Goal: Check status: Check status

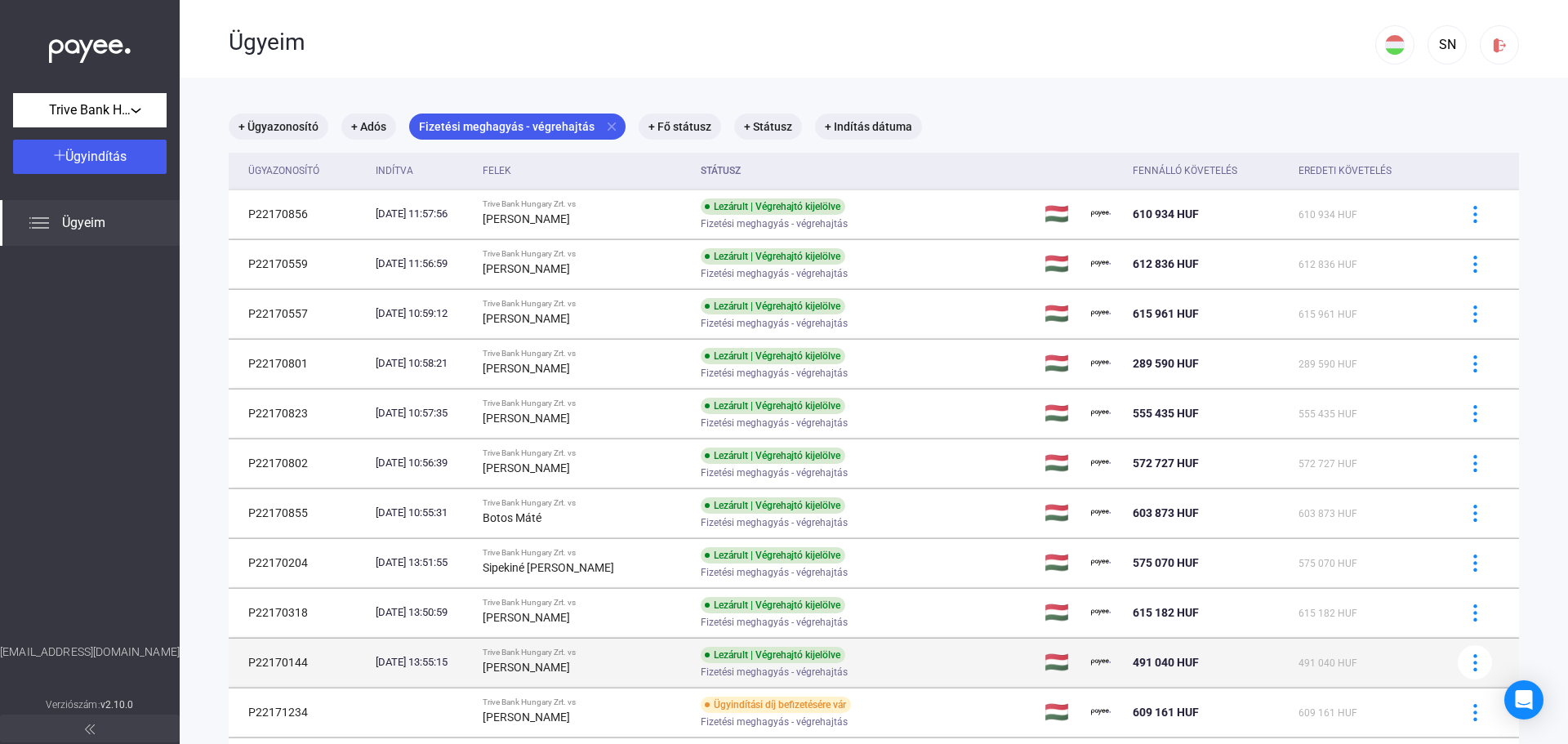
click at [910, 668] on div "Fizetési meghagyás - végrehajtás" at bounding box center [831, 672] width 260 height 12
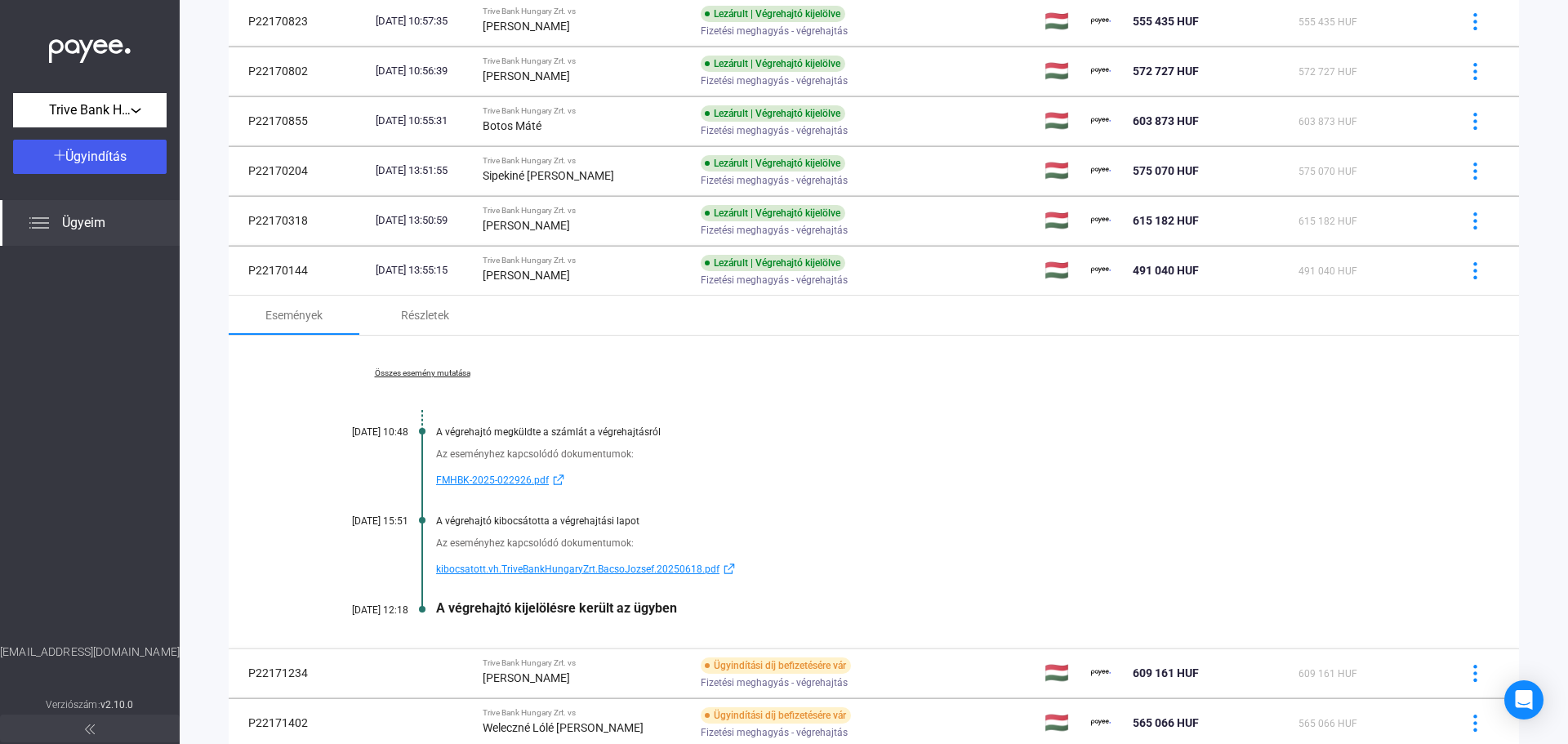
scroll to position [395, 0]
click at [608, 566] on span "kibocsatott.vh.TriveBankHungaryZrt.BacsoJozsef.20250618.pdf" at bounding box center [578, 567] width 283 height 20
click at [408, 368] on link "Összes esemény mutatása" at bounding box center [421, 371] width 223 height 10
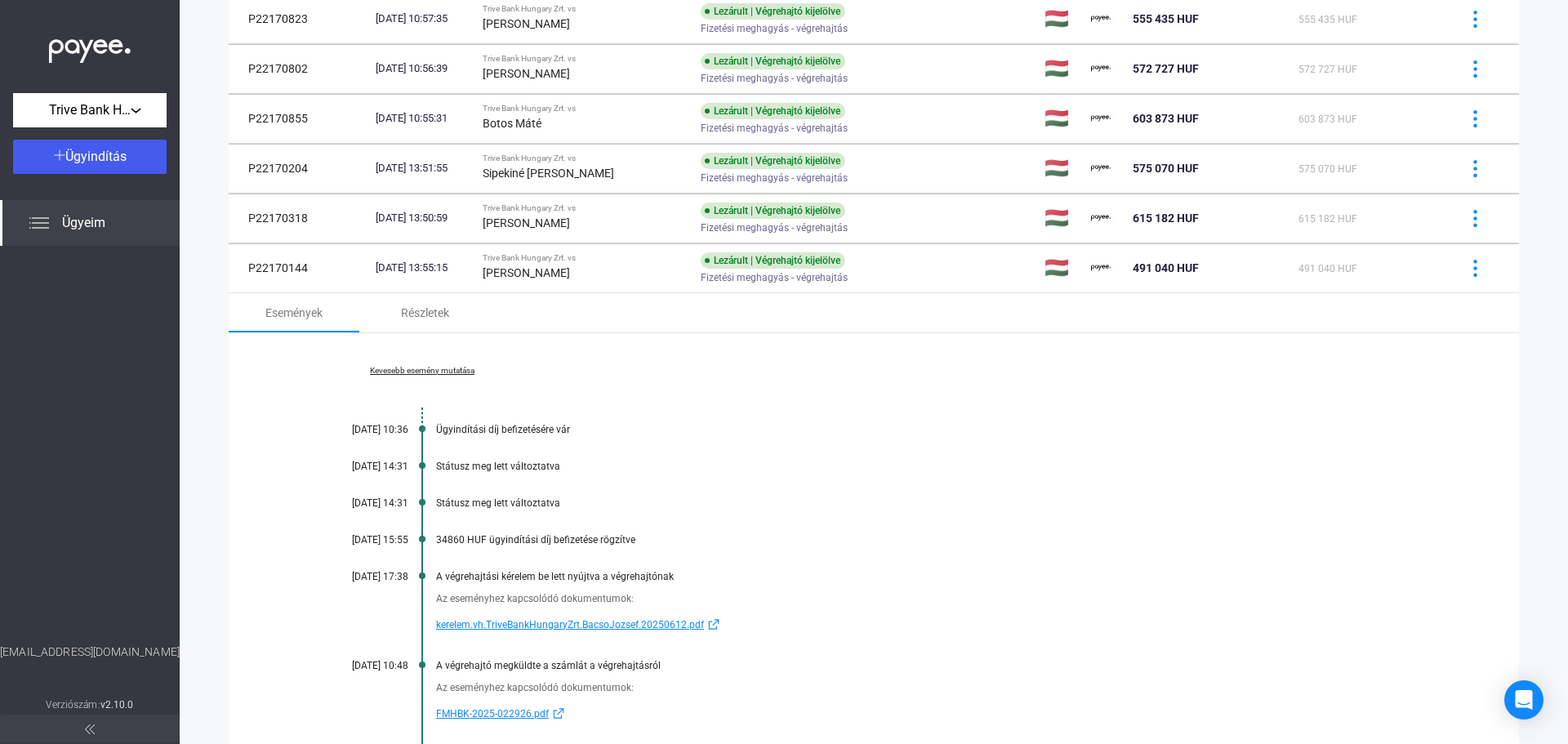
click at [634, 631] on span "kerelem.vh.TriveBankHungaryZrt.BacsoJozsef.20250612.pdf" at bounding box center [570, 625] width 268 height 20
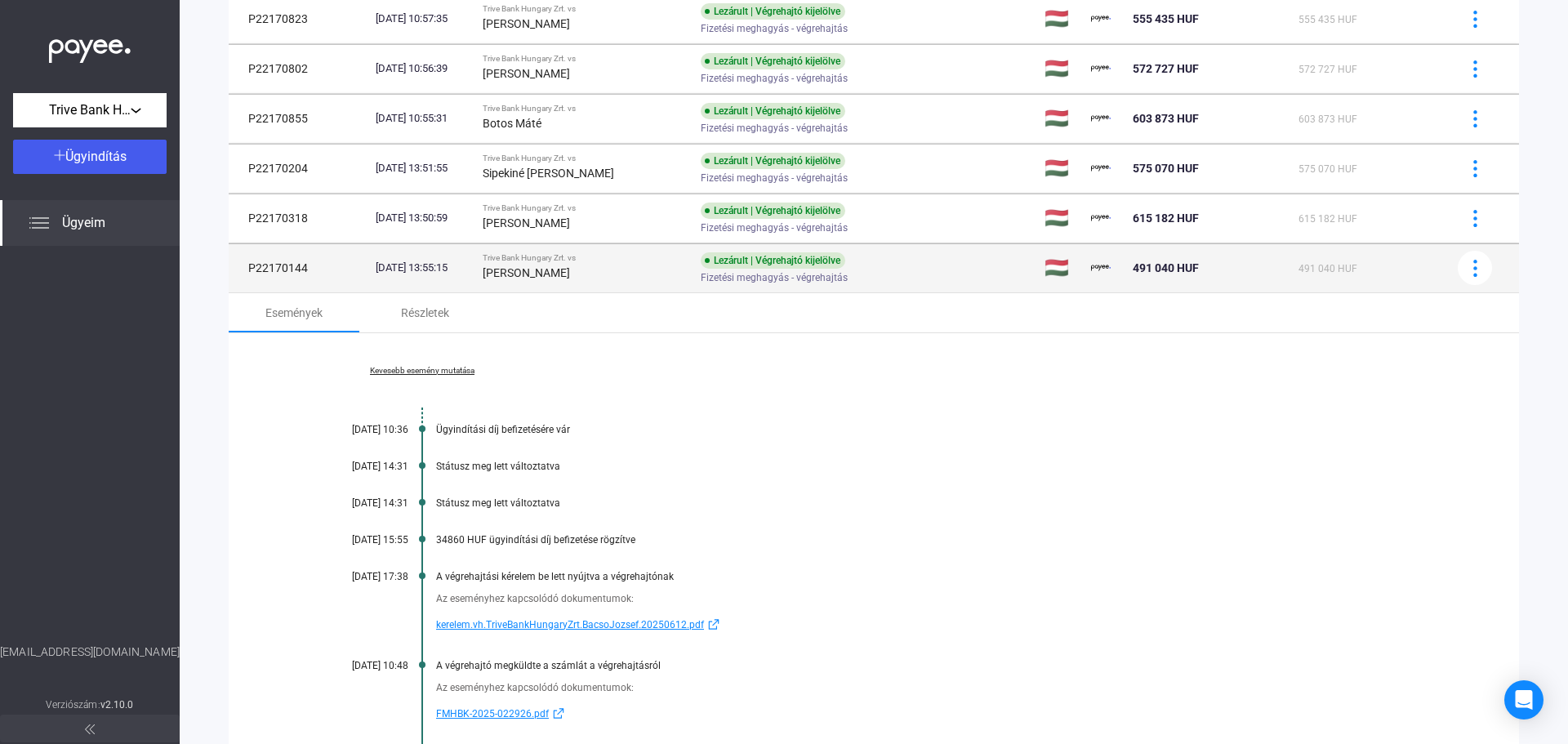
click at [939, 269] on div "Lezárult | Végrehajtó kijelölve Fizetési meghagyás - végrehajtás" at bounding box center [831, 268] width 260 height 32
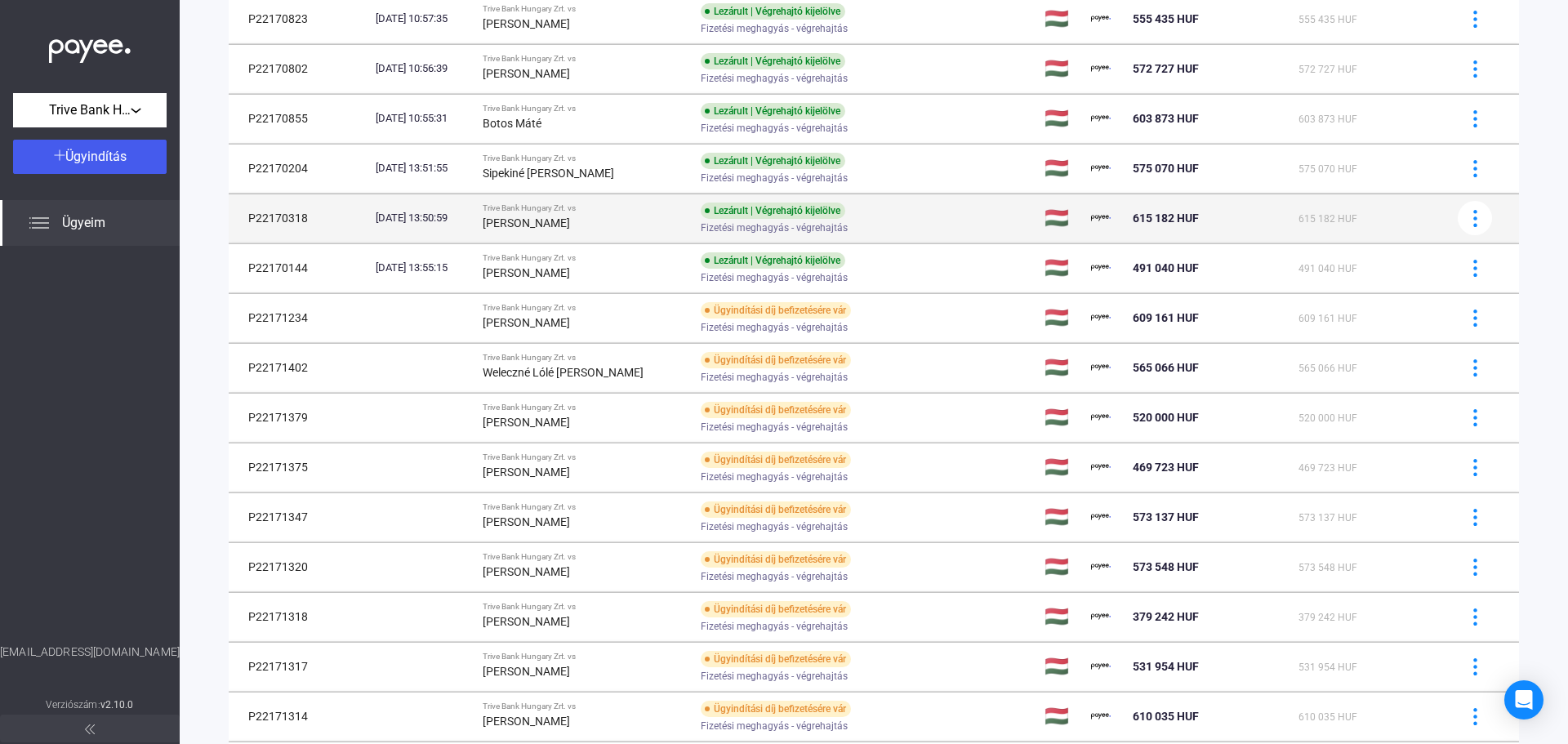
click at [930, 222] on div "Fizetési meghagyás - végrehajtás" at bounding box center [831, 228] width 260 height 12
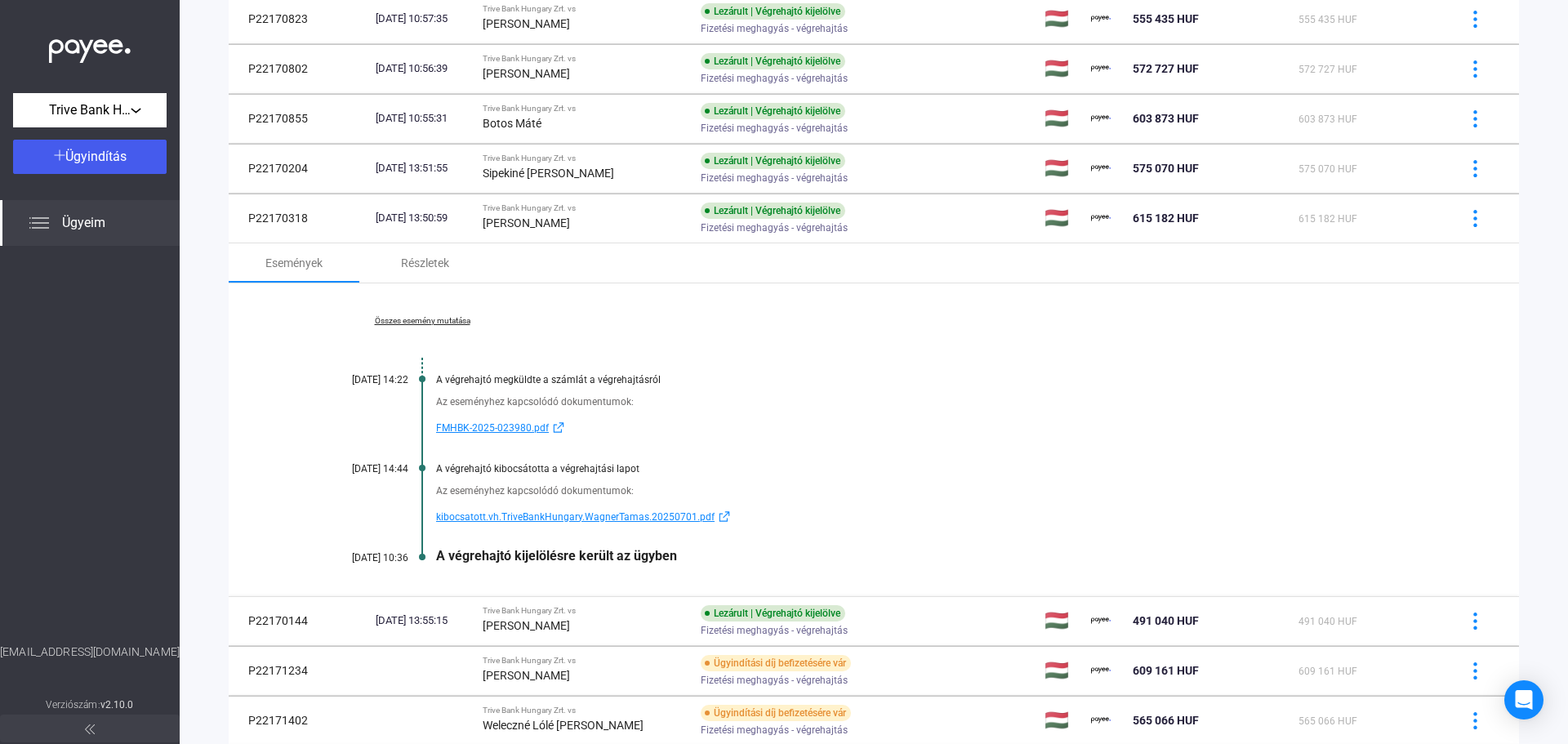
click at [638, 516] on span "kibocsatott.vh.TriveBankHungary.WagnerTamas.20250701.pdf" at bounding box center [575, 517] width 278 height 20
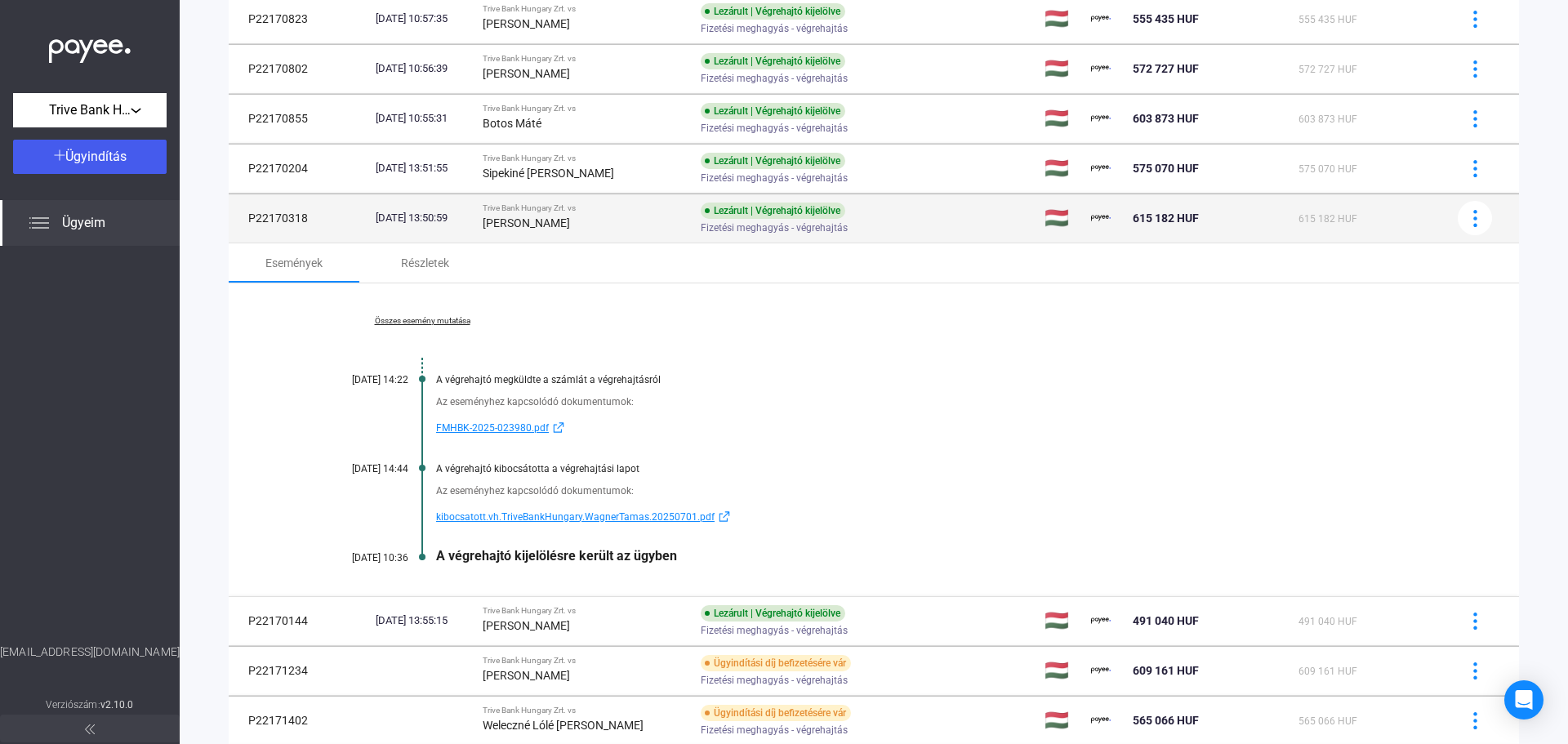
click at [924, 228] on div "Fizetési meghagyás - végrehajtás" at bounding box center [831, 228] width 260 height 12
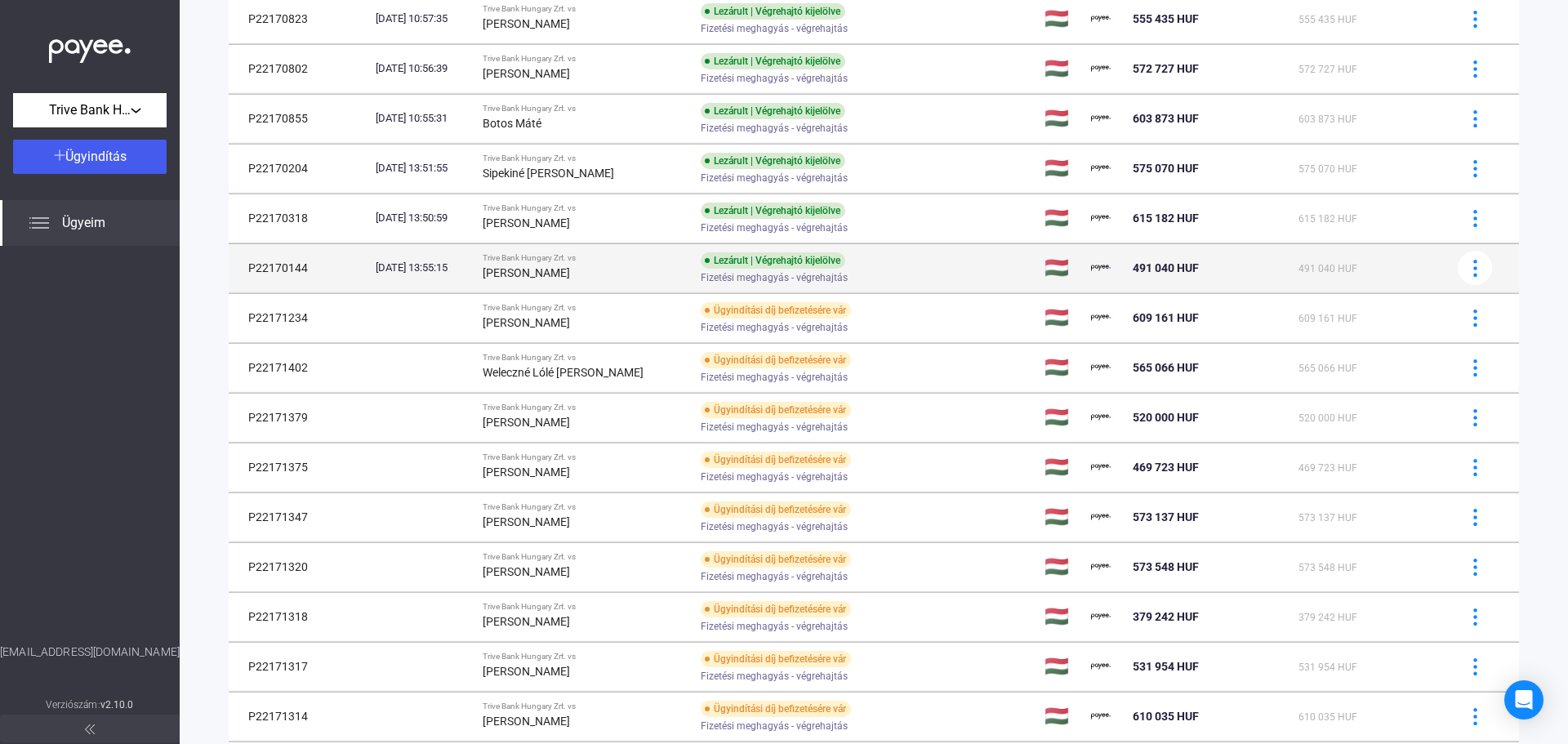
click at [955, 280] on div "Fizetési meghagyás - végrehajtás" at bounding box center [831, 277] width 260 height 12
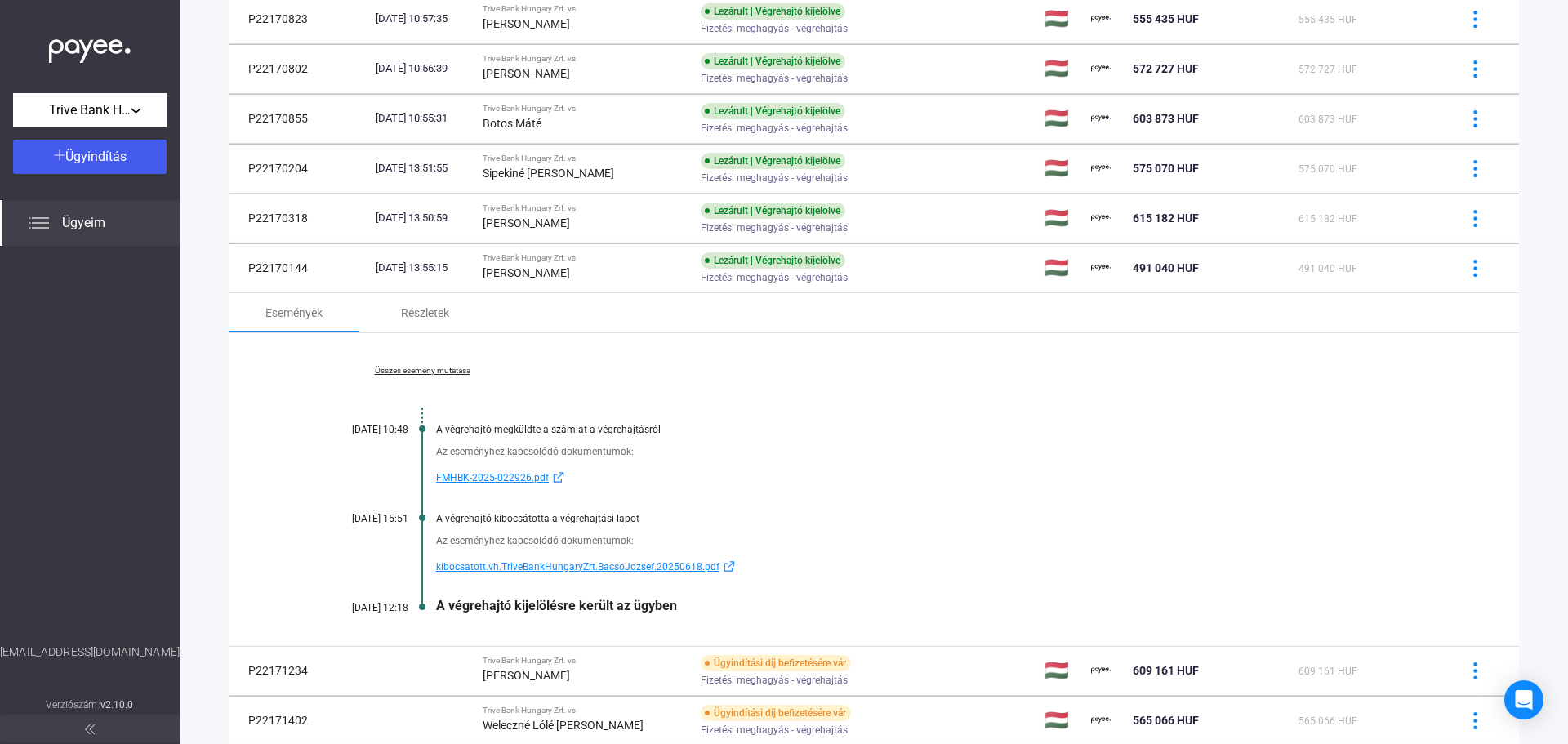
click at [600, 567] on span "kibocsatott.vh.TriveBankHungaryZrt.BacsoJozsef.20250618.pdf" at bounding box center [578, 567] width 283 height 20
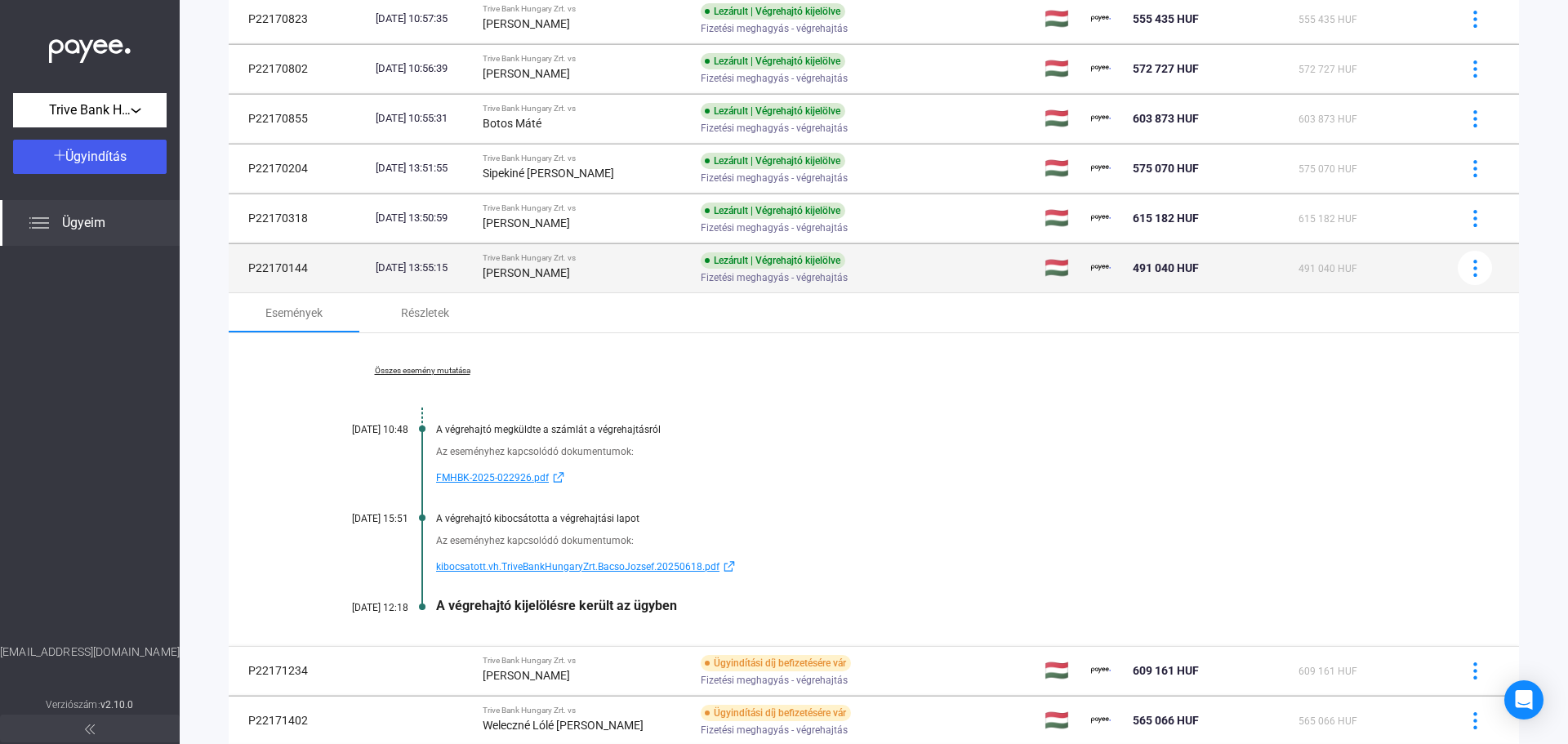
drag, startPoint x: 306, startPoint y: 270, endPoint x: 250, endPoint y: 273, distance: 56.1
click at [250, 273] on td "P22170144" at bounding box center [299, 268] width 141 height 49
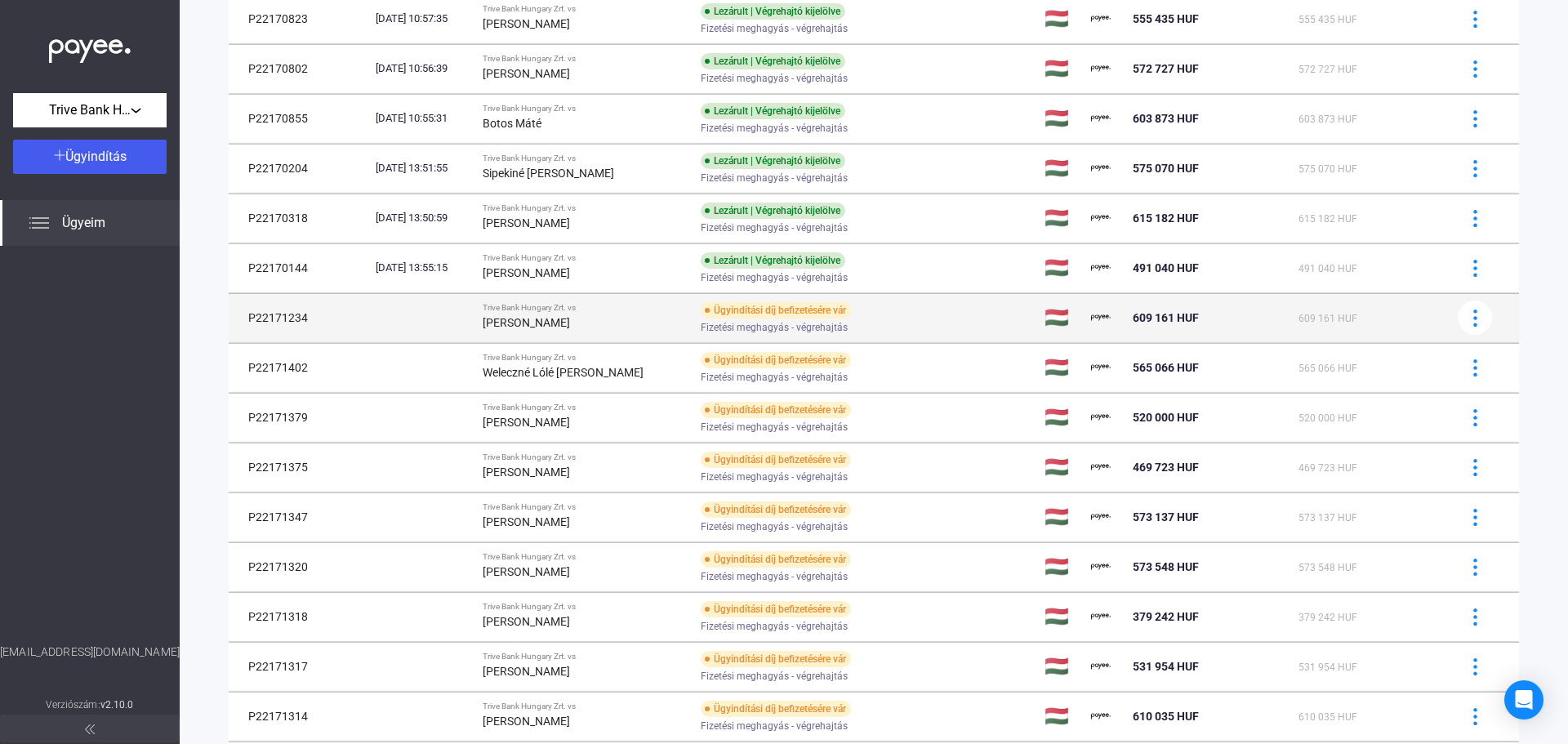
copy td "P22170144"
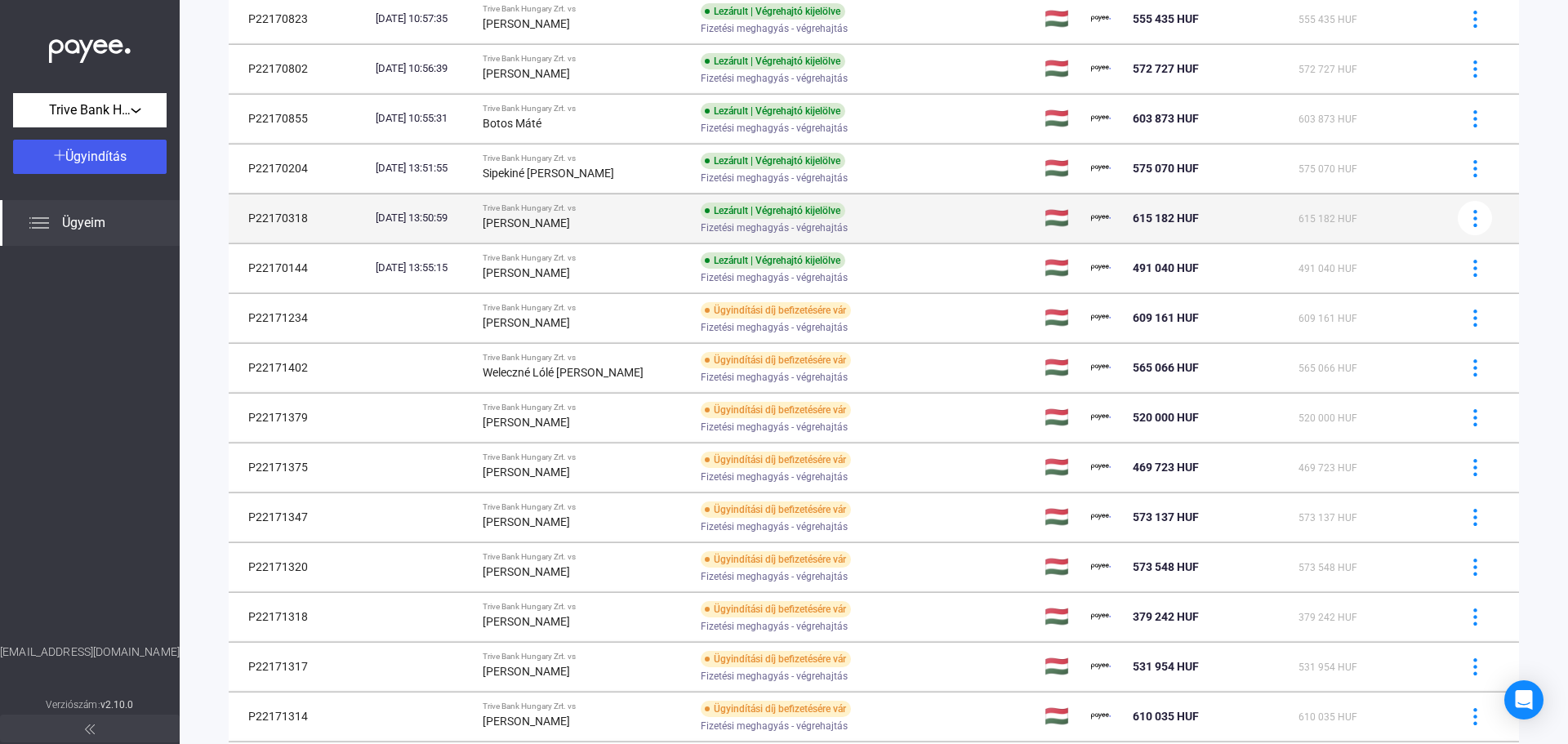
click at [930, 215] on div "Lezárult | Végrehajtó kijelölve Fizetési meghagyás - végrehajtás" at bounding box center [831, 219] width 260 height 32
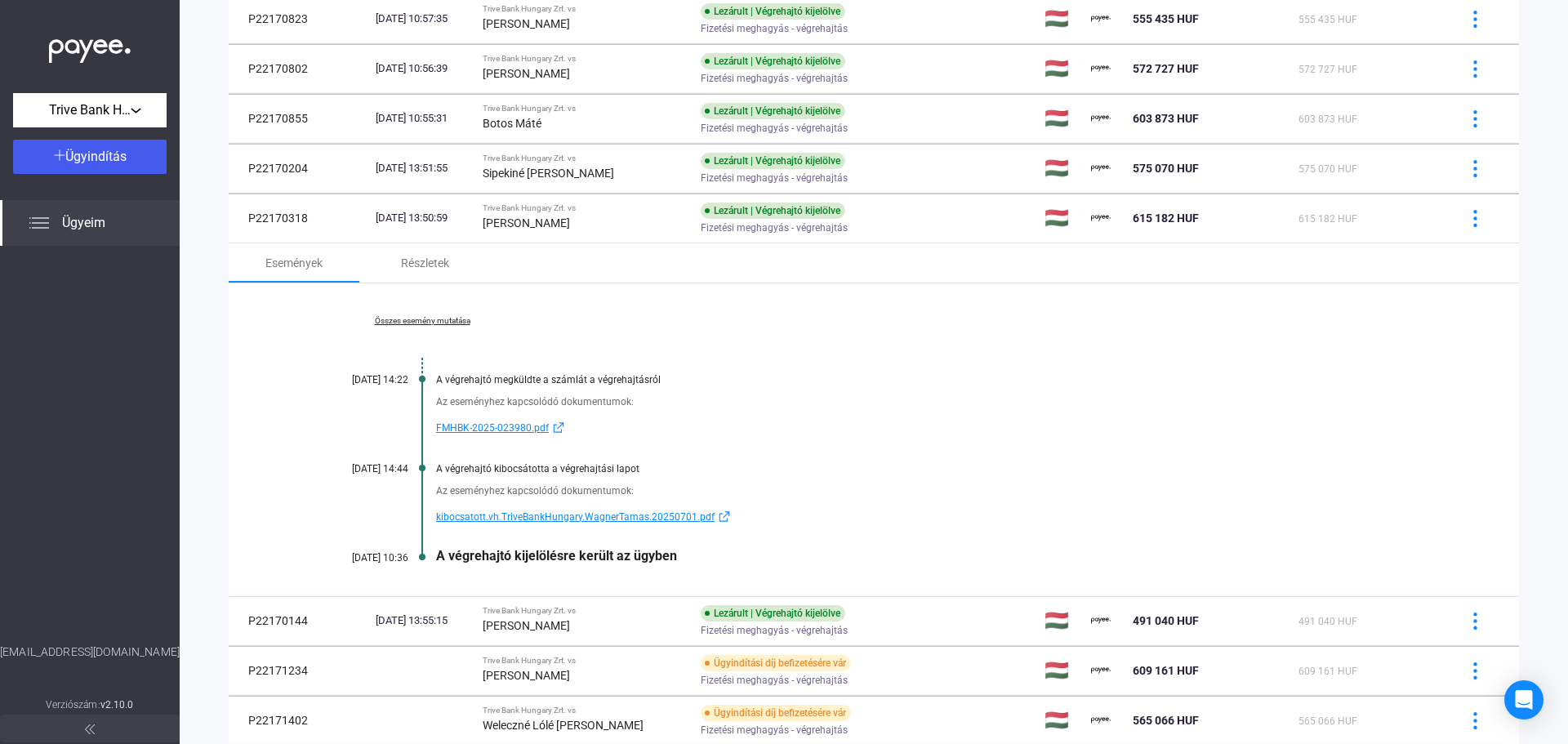
click at [555, 520] on span "kibocsatott.vh.TriveBankHungary.WagnerTamas.20250701.pdf" at bounding box center [575, 517] width 278 height 20
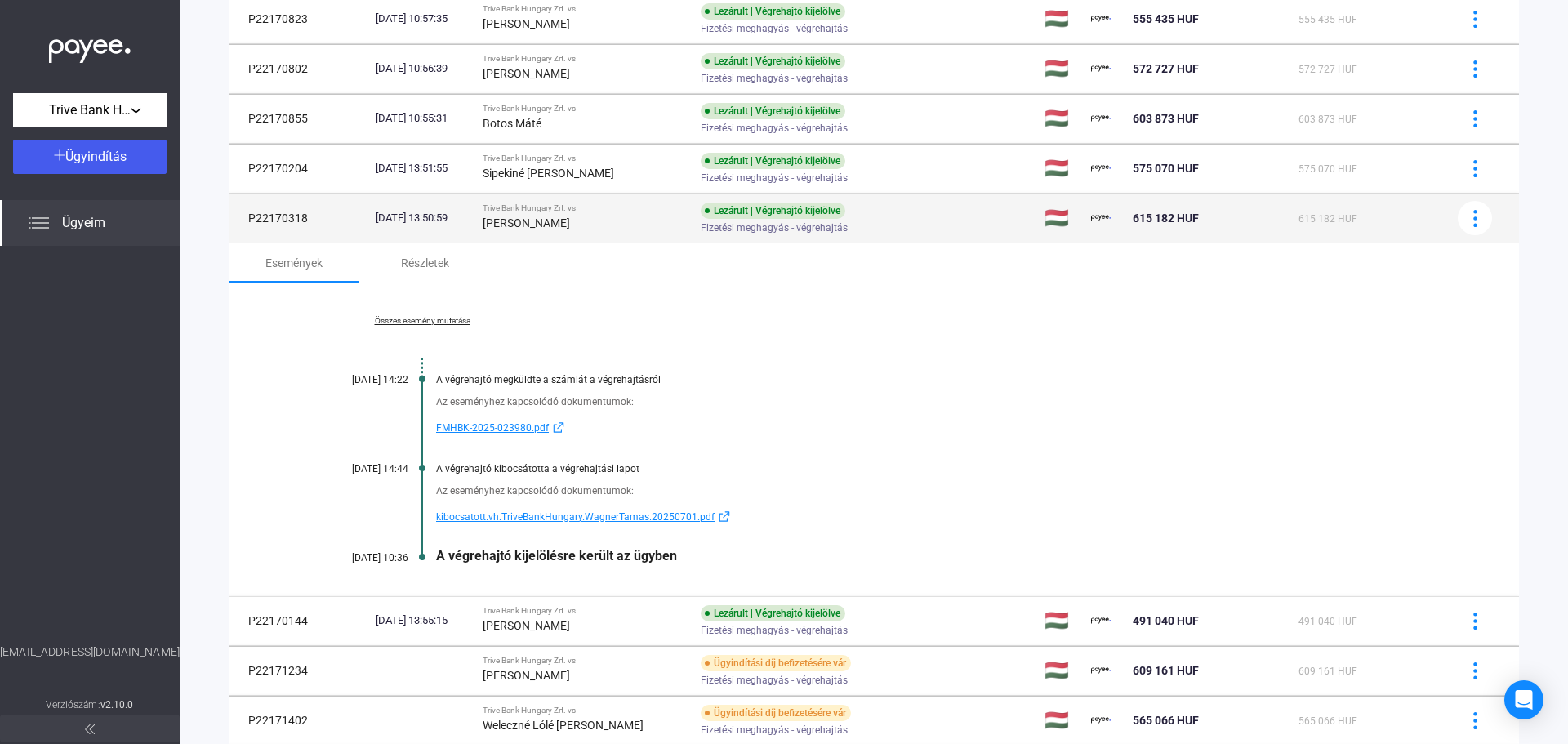
click at [979, 220] on td "Lezárult | Végrehajtó kijelölve Fizetési meghagyás - végrehajtás" at bounding box center [866, 219] width 344 height 49
